Goal: Information Seeking & Learning: Learn about a topic

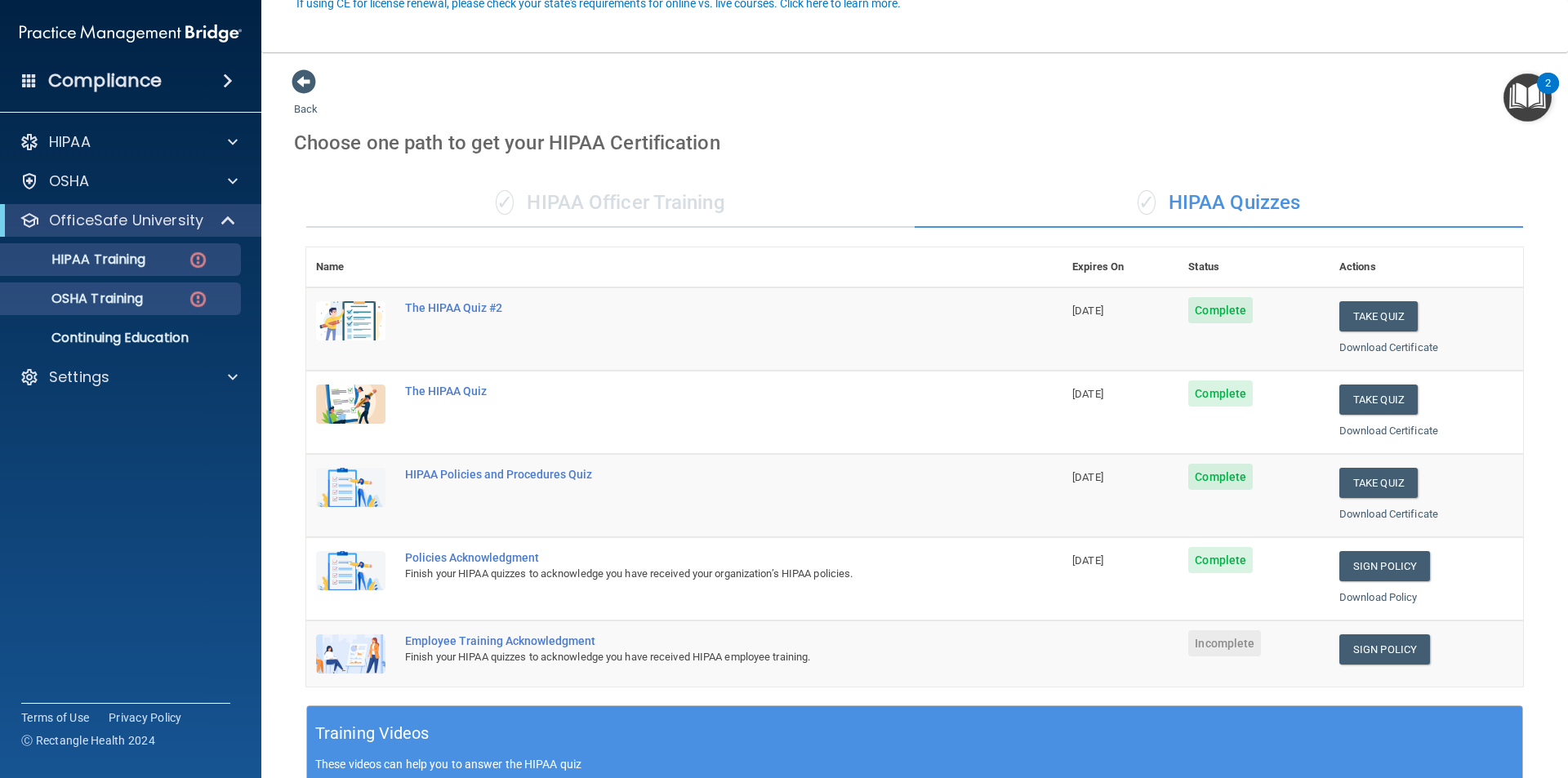
scroll to position [163, 0]
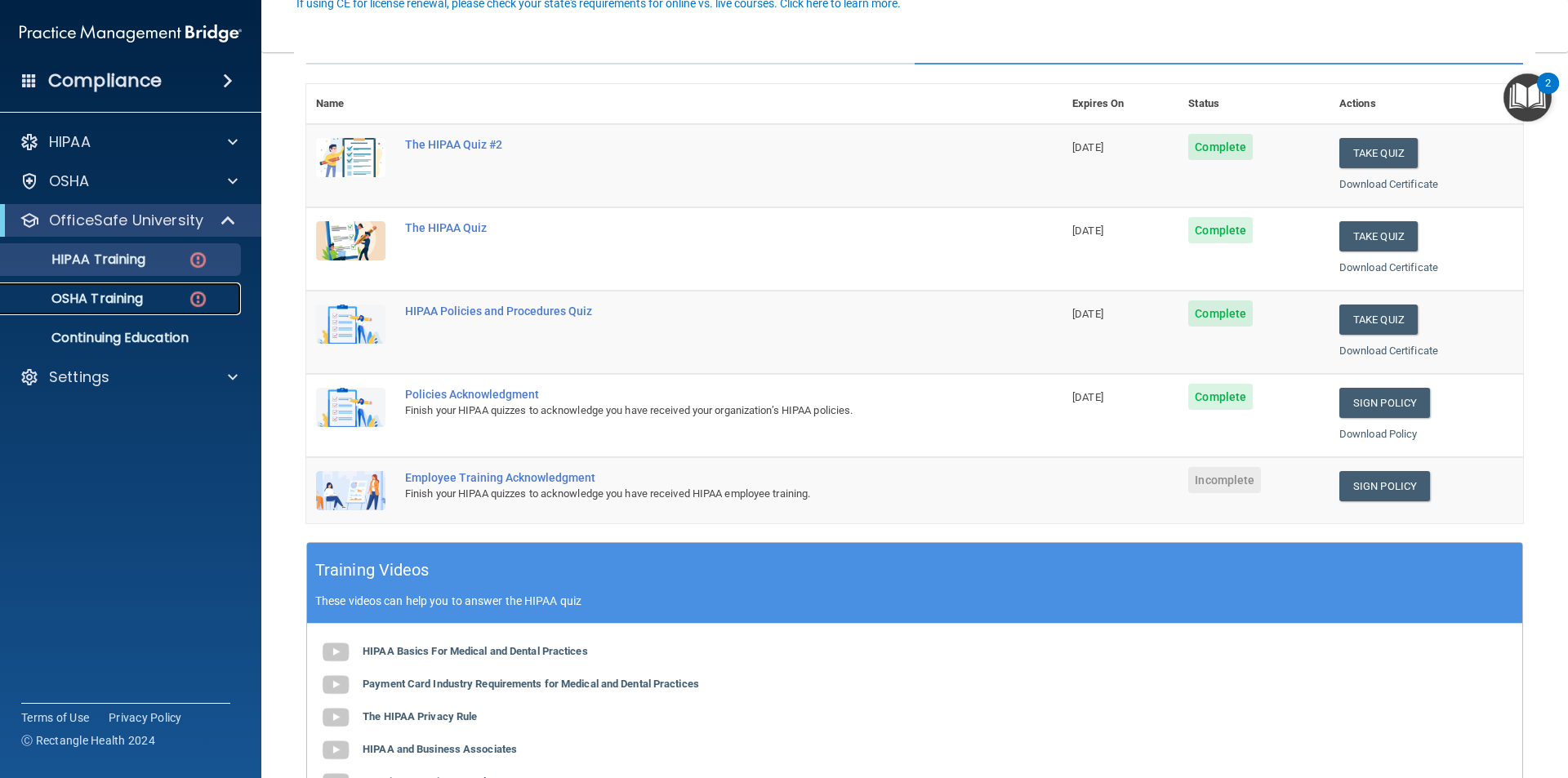
click at [128, 309] on link "OSHA Training" at bounding box center [112, 299] width 257 height 33
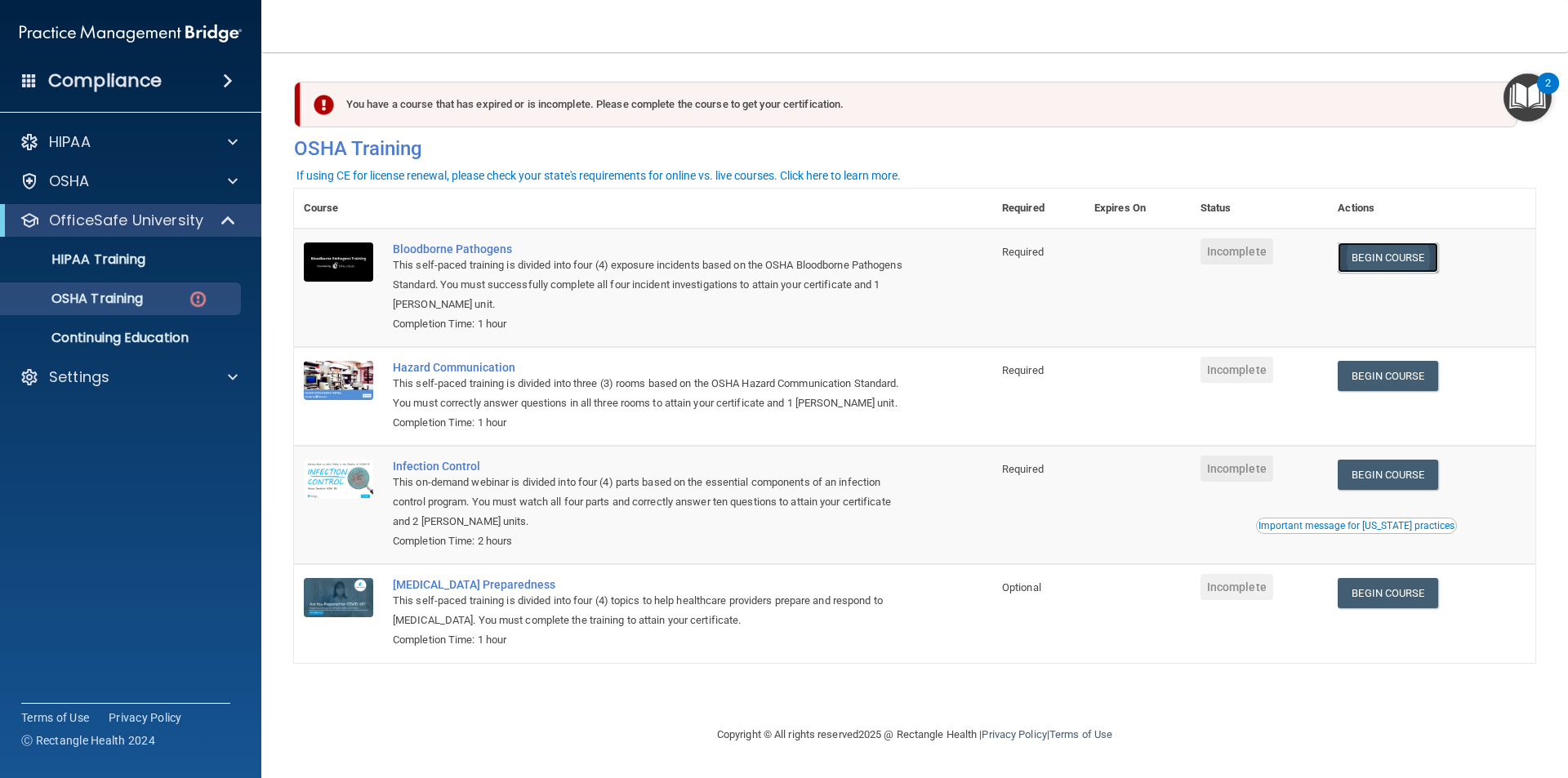
click at [1393, 250] on link "Begin Course" at bounding box center [1387, 257] width 100 height 30
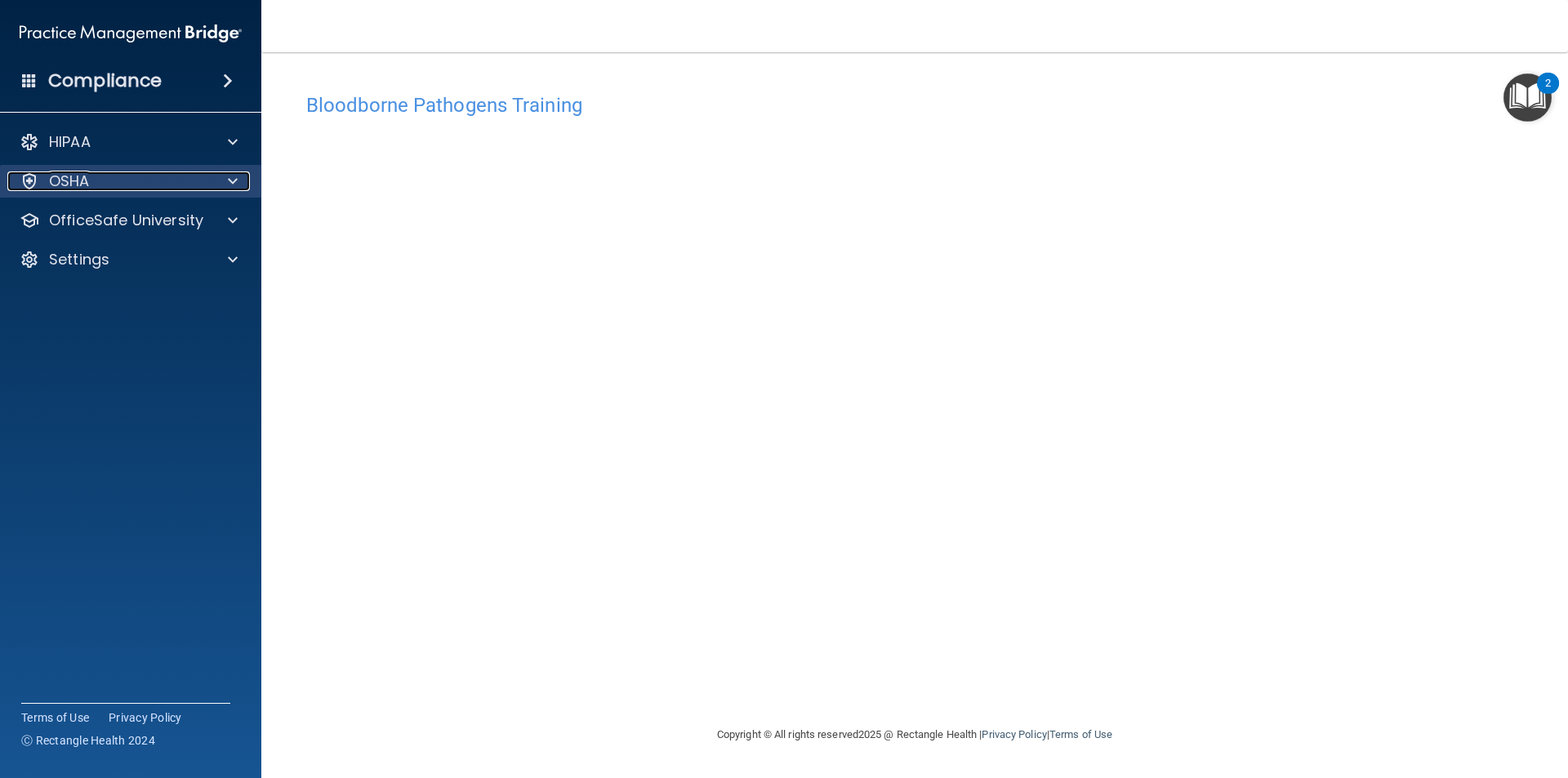
click at [88, 182] on div "OSHA" at bounding box center [109, 182] width 203 height 19
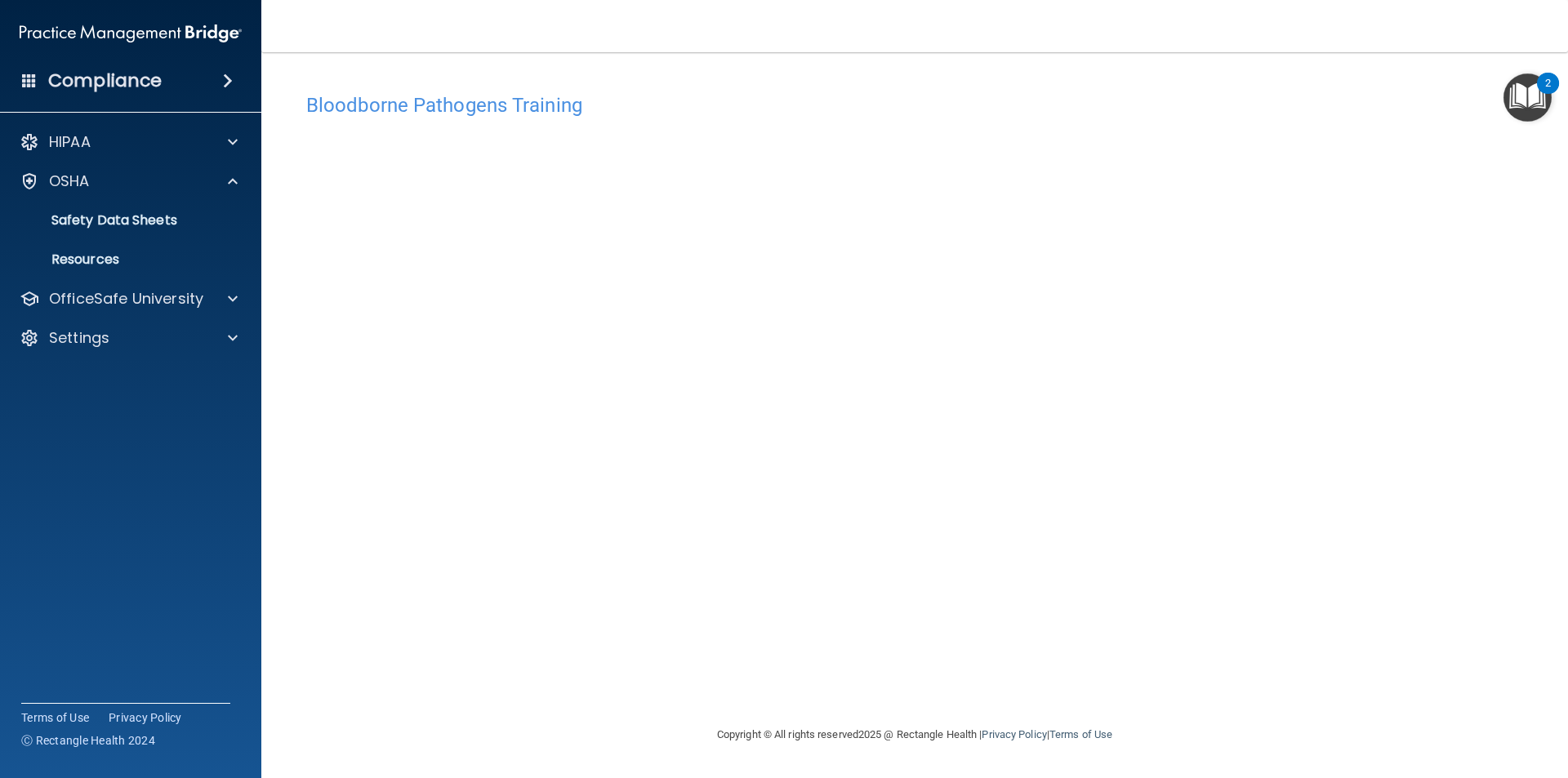
click at [90, 277] on div "HIPAA Documents and Policies Report an Incident Business Associates Emergency P…" at bounding box center [131, 243] width 262 height 249
click at [107, 296] on p "OfficeSafe University" at bounding box center [126, 299] width 155 height 19
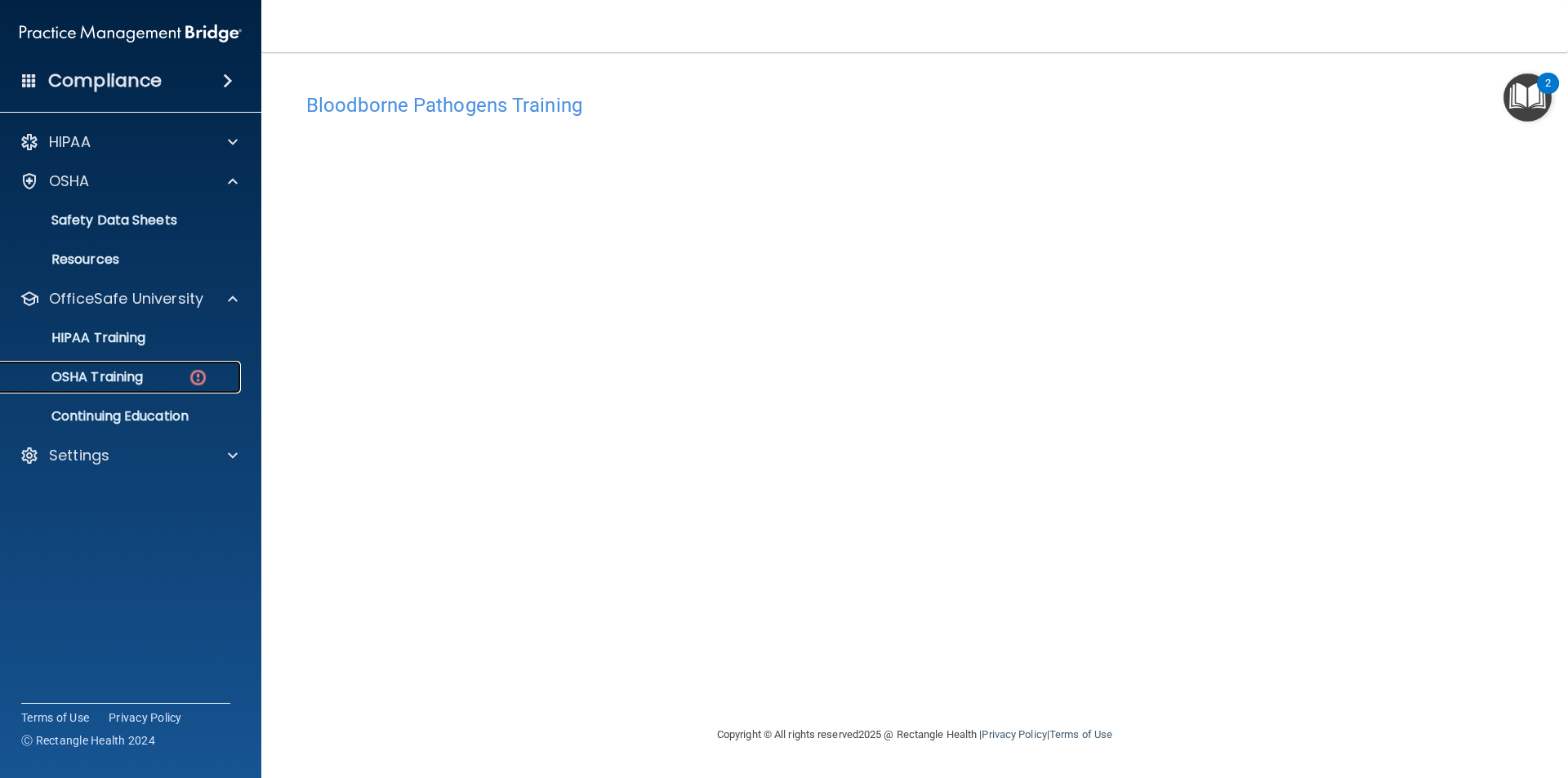
click at [109, 386] on link "OSHA Training" at bounding box center [112, 377] width 257 height 33
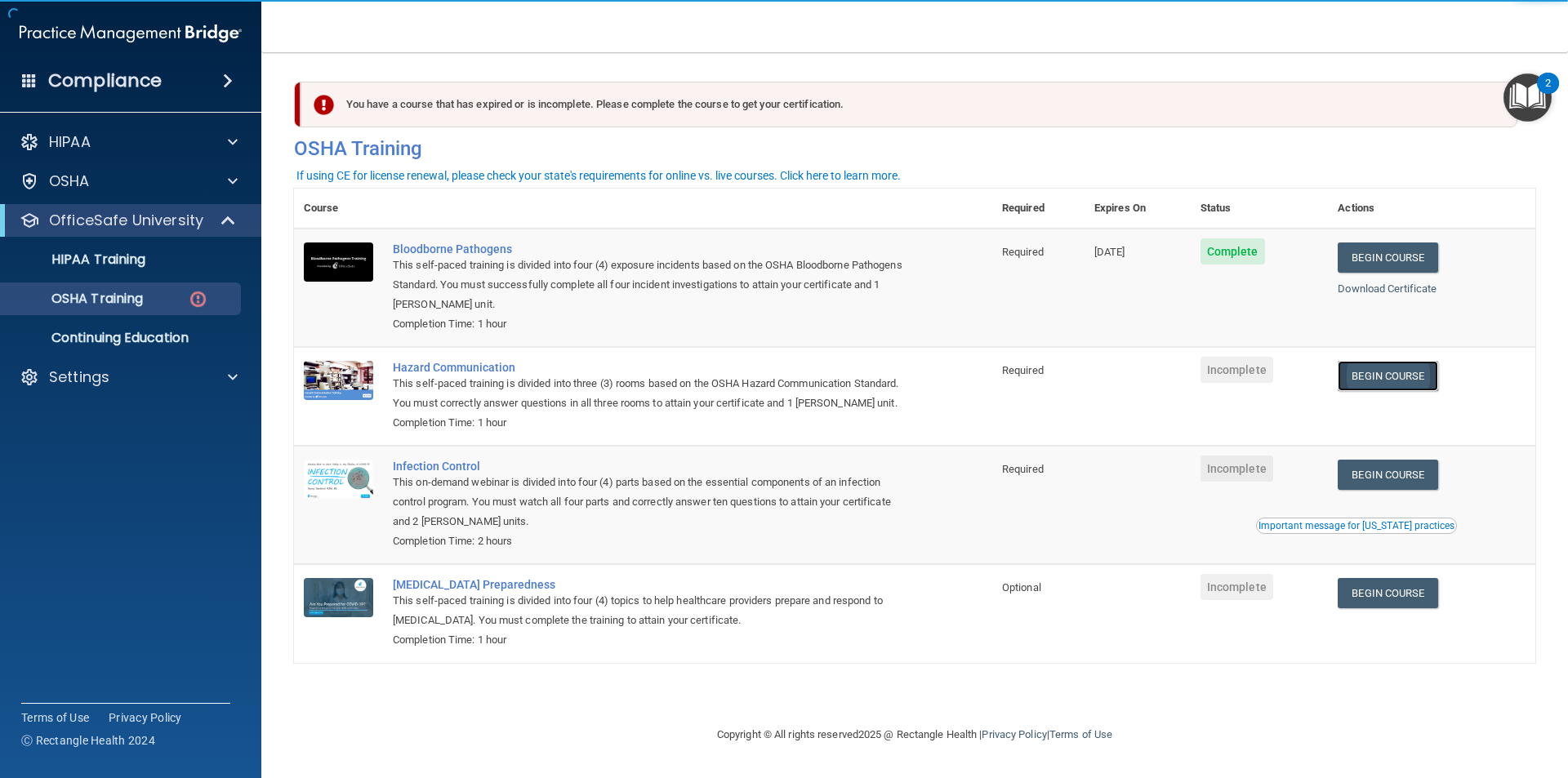
click at [1396, 375] on link "Begin Course" at bounding box center [1387, 376] width 100 height 30
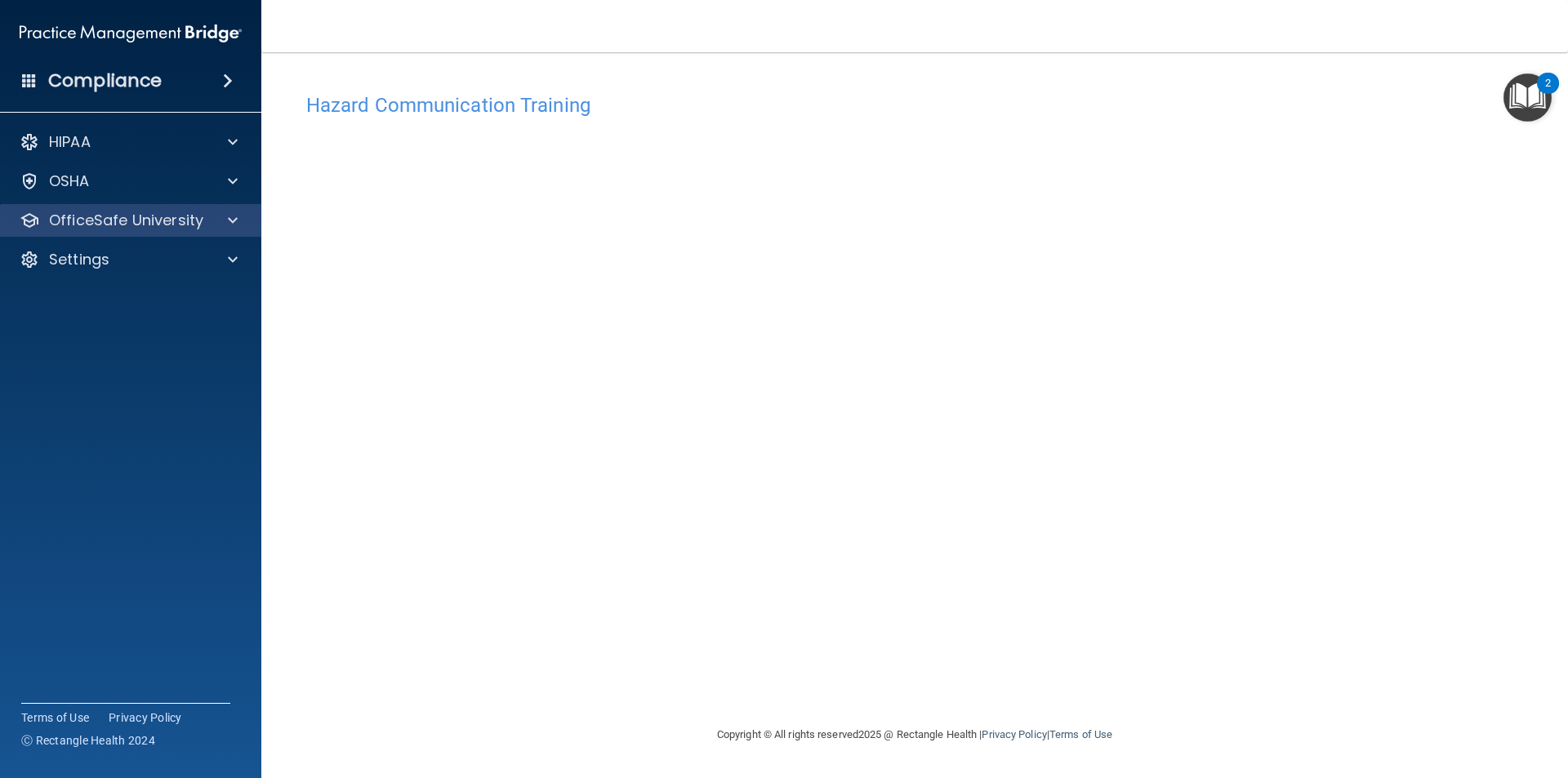
click at [88, 208] on div "OfficeSafe University" at bounding box center [131, 221] width 262 height 33
click at [141, 207] on div "OfficeSafe University" at bounding box center [131, 221] width 262 height 33
click at [196, 228] on p "OfficeSafe University" at bounding box center [126, 220] width 155 height 19
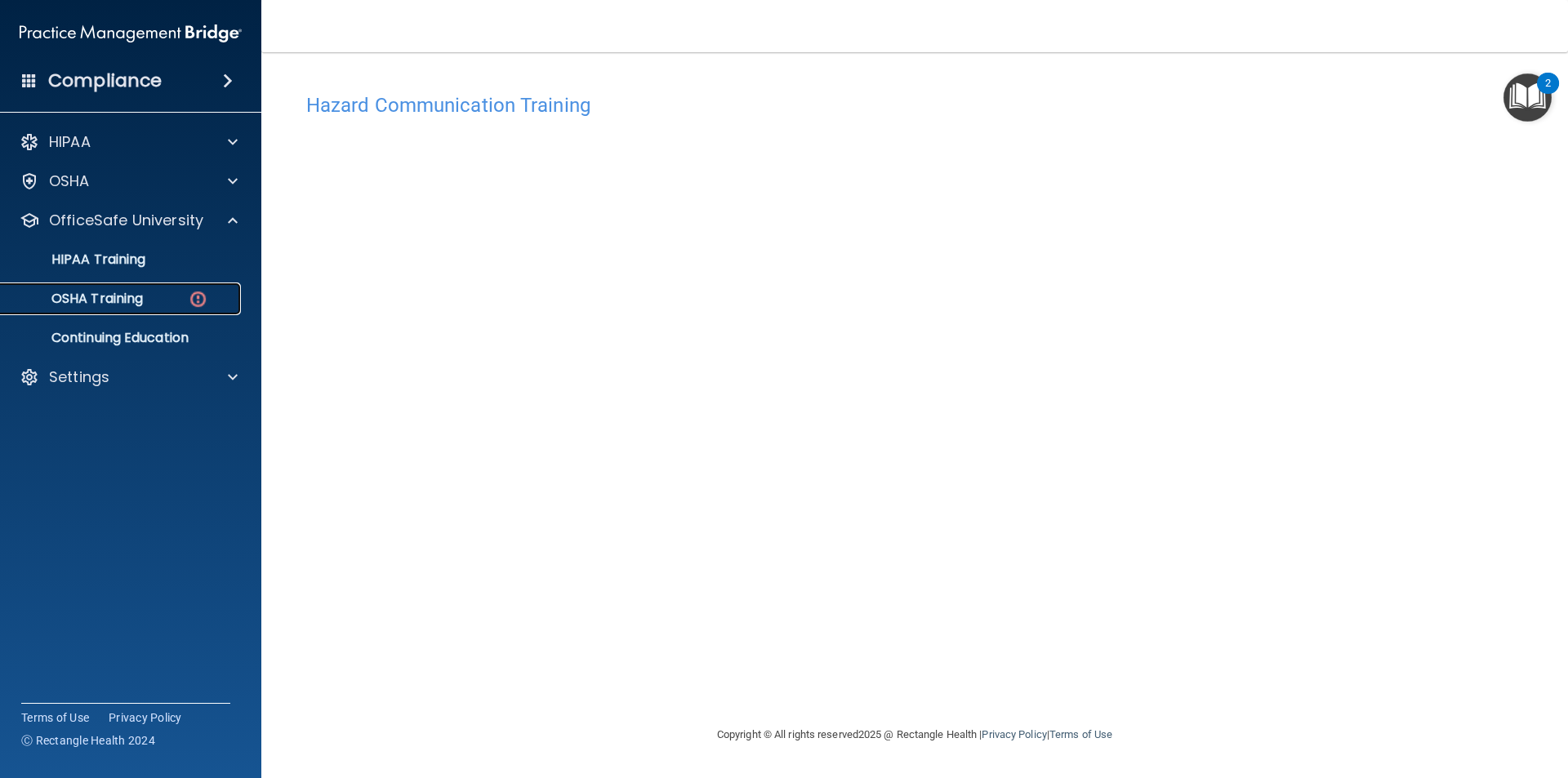
click at [171, 304] on div "OSHA Training" at bounding box center [122, 299] width 223 height 16
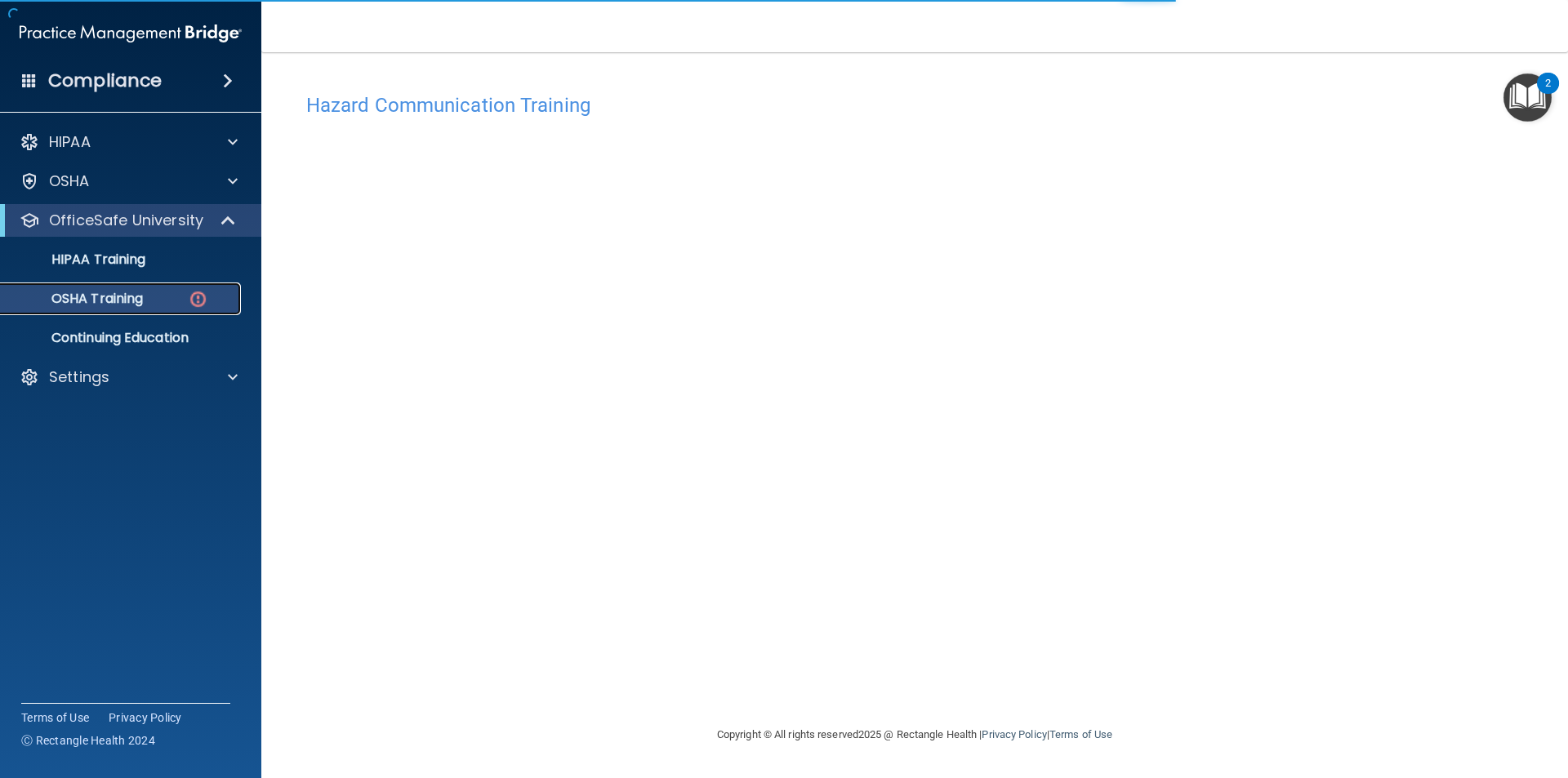
click at [117, 297] on p "OSHA Training" at bounding box center [77, 299] width 133 height 16
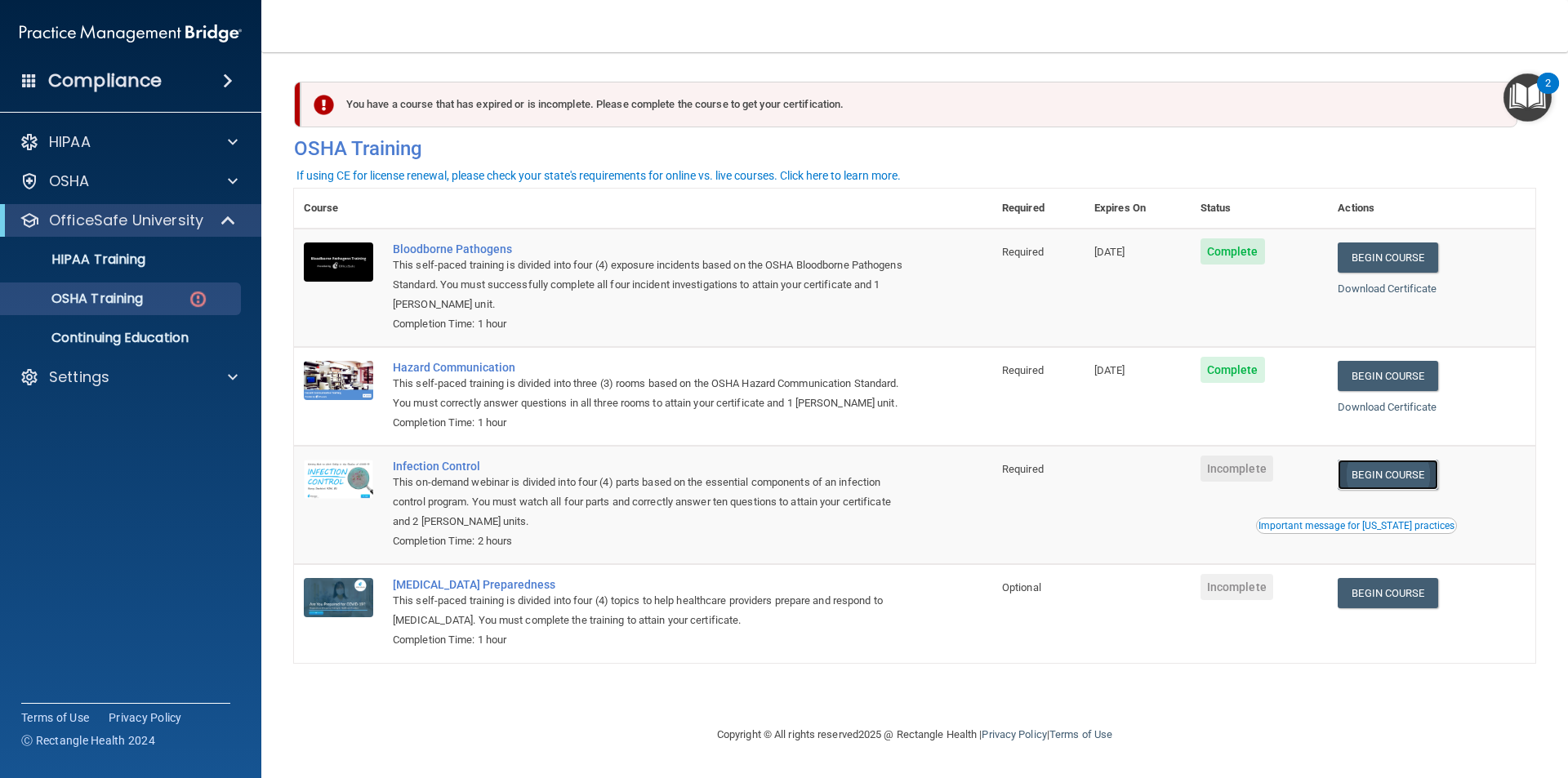
click at [1437, 473] on link "Begin Course" at bounding box center [1387, 474] width 100 height 30
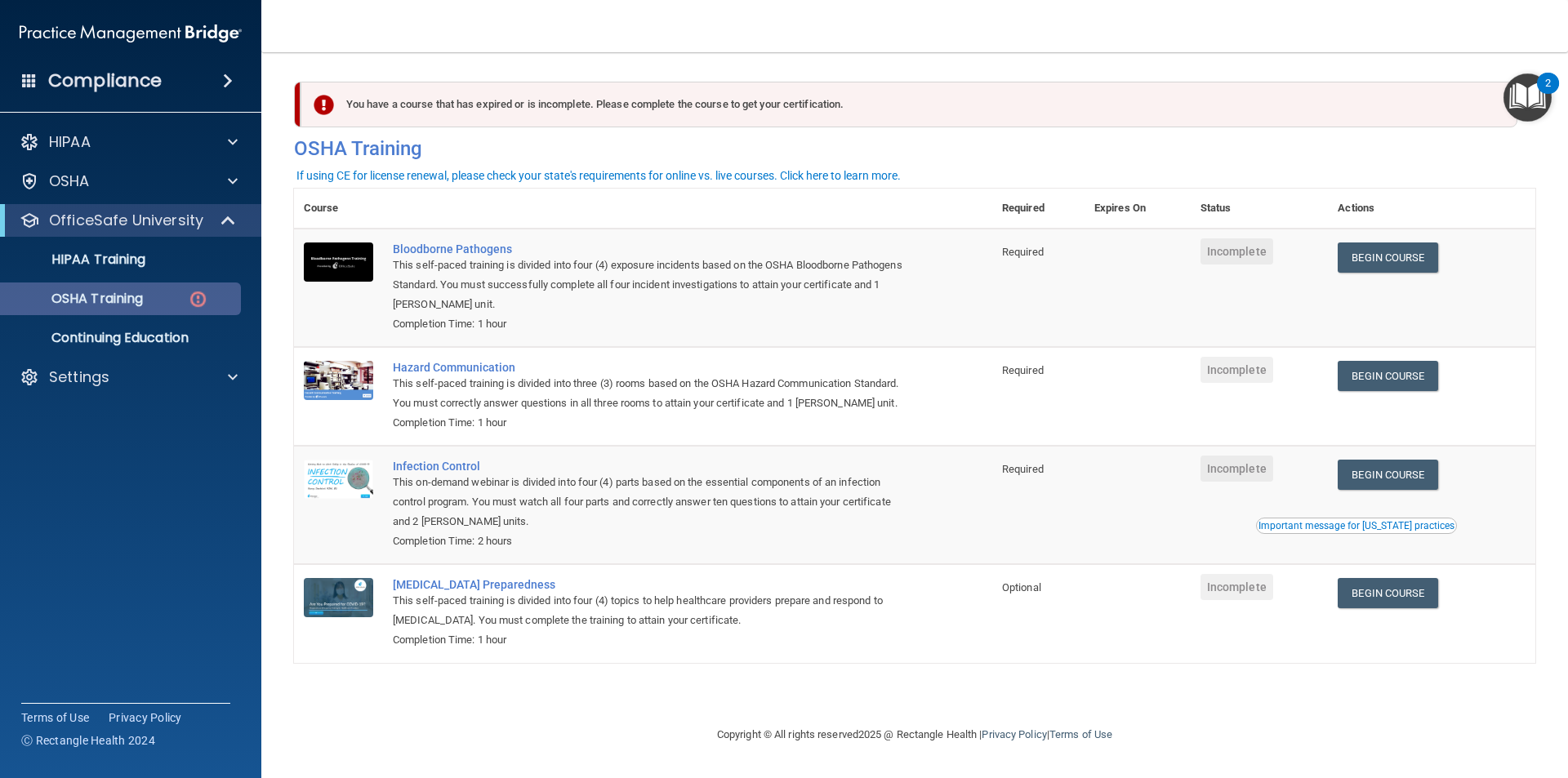
click at [139, 294] on p "OSHA Training" at bounding box center [77, 299] width 133 height 16
click at [126, 269] on link "HIPAA Training" at bounding box center [112, 259] width 257 height 33
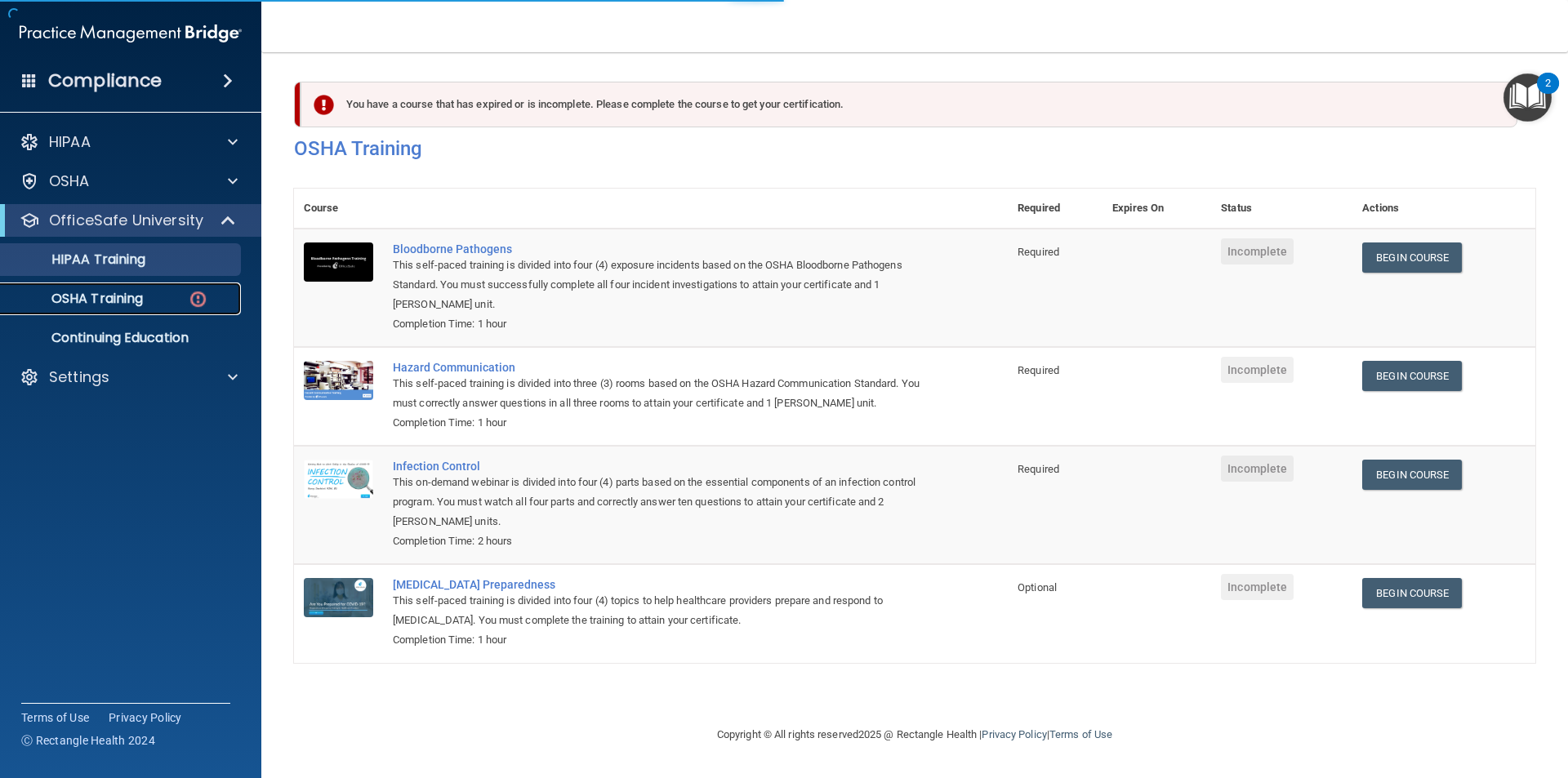
click at [134, 298] on p "OSHA Training" at bounding box center [77, 299] width 133 height 16
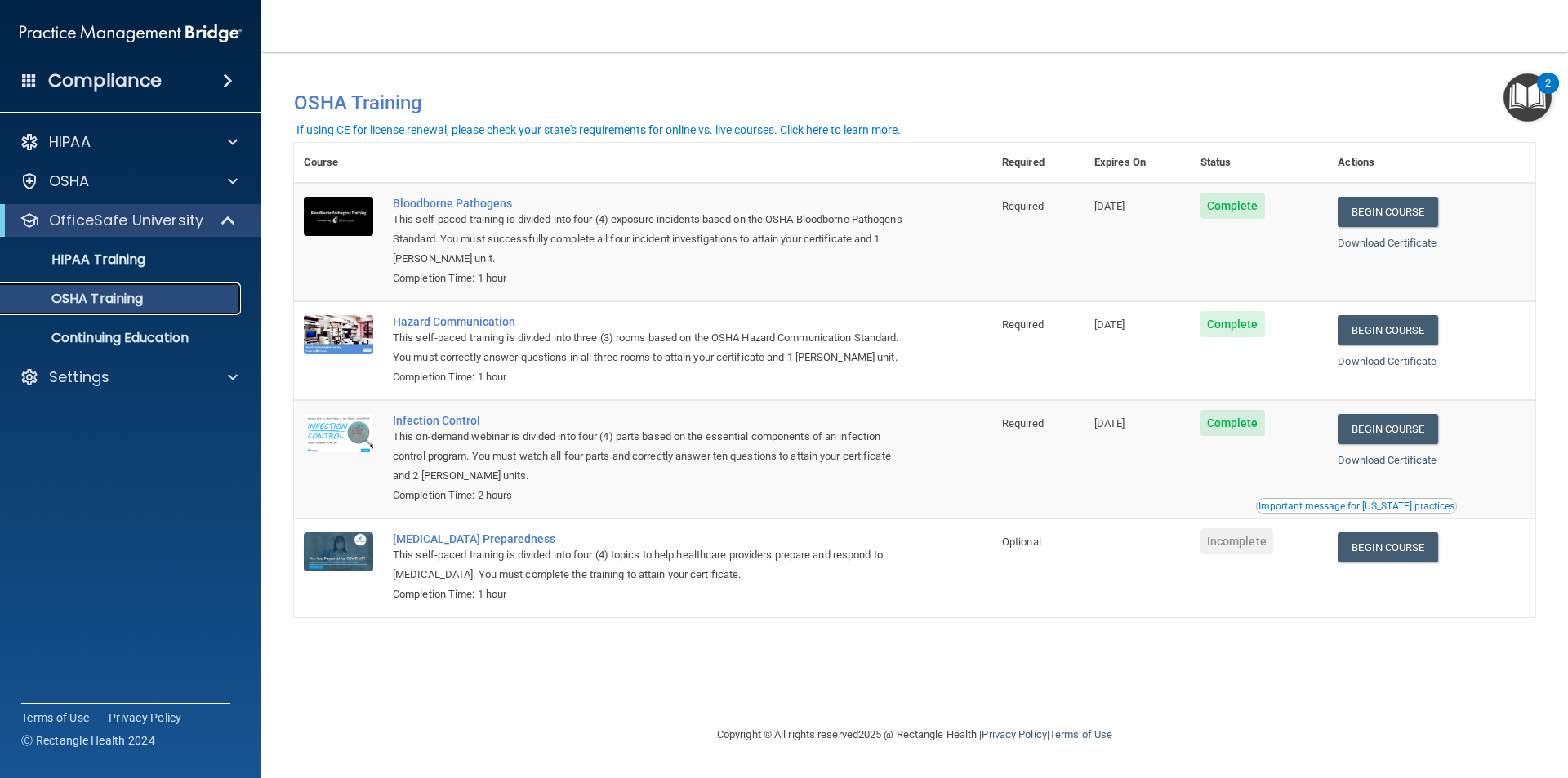
click at [161, 300] on div "OSHA Training" at bounding box center [122, 299] width 223 height 16
click at [161, 298] on div "OSHA Training" at bounding box center [122, 299] width 223 height 16
click at [157, 273] on link "HIPAA Training" at bounding box center [112, 259] width 257 height 33
